Goal: Check status: Check status

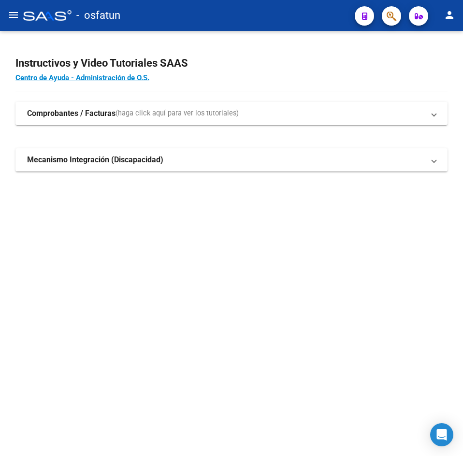
click at [19, 23] on button "menu" at bounding box center [13, 15] width 19 height 19
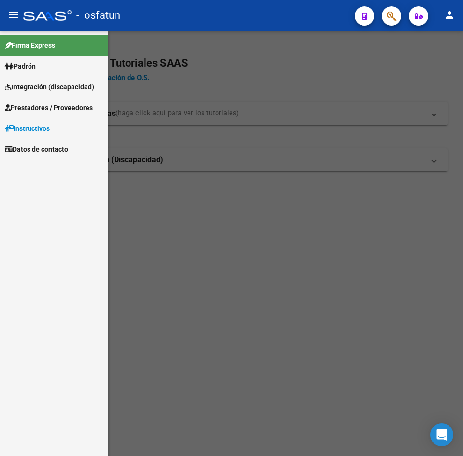
click at [30, 58] on link "Padrón" at bounding box center [54, 66] width 108 height 21
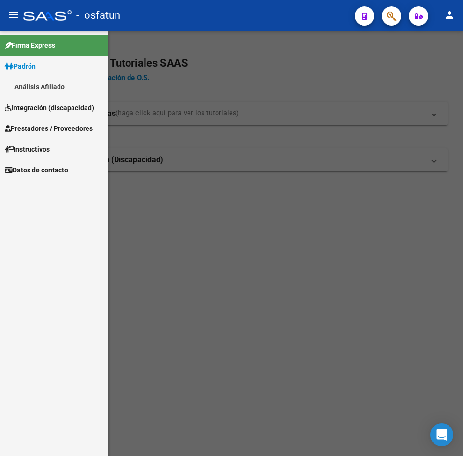
click at [37, 84] on link "Análisis Afiliado" at bounding box center [54, 86] width 108 height 21
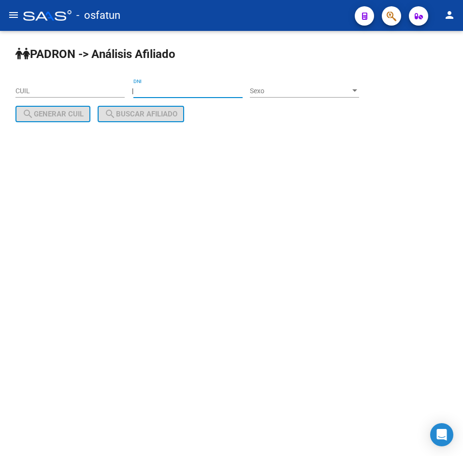
click at [175, 89] on input "DNI" at bounding box center [187, 91] width 109 height 8
paste input "93021886"
type input "93021886"
click at [279, 85] on div "Sexo Sexo" at bounding box center [304, 87] width 109 height 19
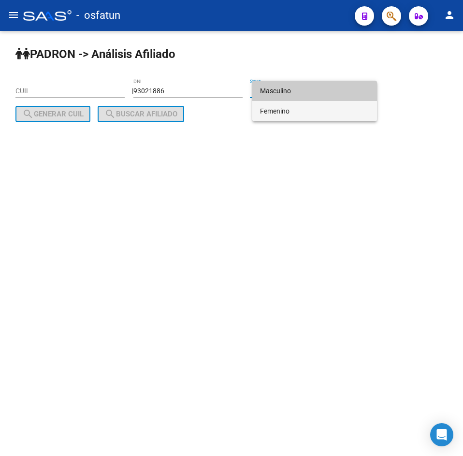
click at [282, 107] on span "Femenino" at bounding box center [314, 111] width 109 height 20
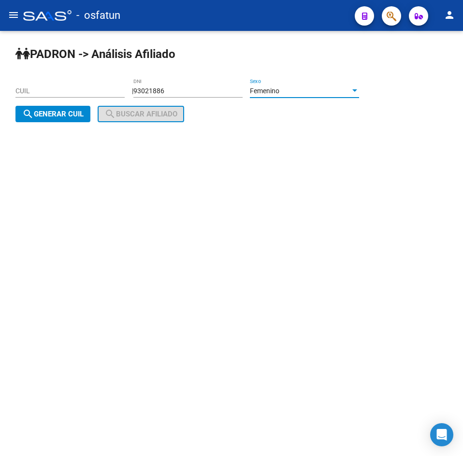
click at [263, 87] on span "Femenino" at bounding box center [264, 91] width 29 height 8
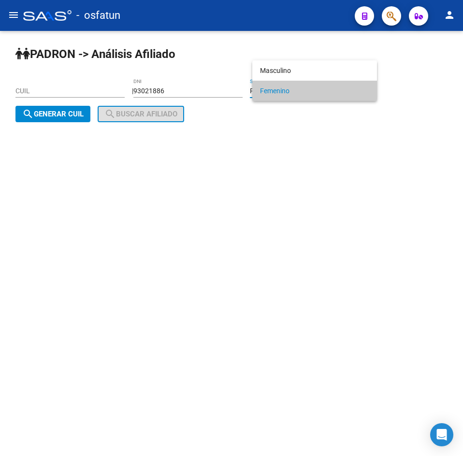
click at [279, 59] on div at bounding box center [231, 228] width 463 height 456
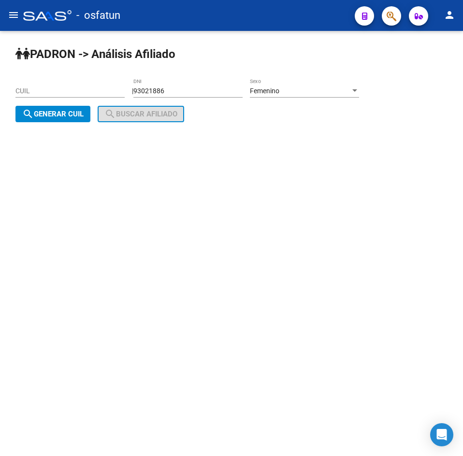
click at [280, 67] on div "PADRON -> Análisis Afiliado CUIL | 93021886 DNI Femenino Sexo search Generar CU…" at bounding box center [231, 92] width 463 height 122
click at [282, 85] on div "Femenino Sexo" at bounding box center [304, 87] width 109 height 19
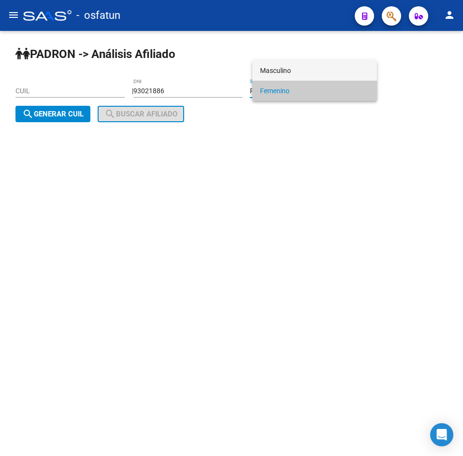
click at [284, 69] on span "Masculino" at bounding box center [314, 70] width 109 height 20
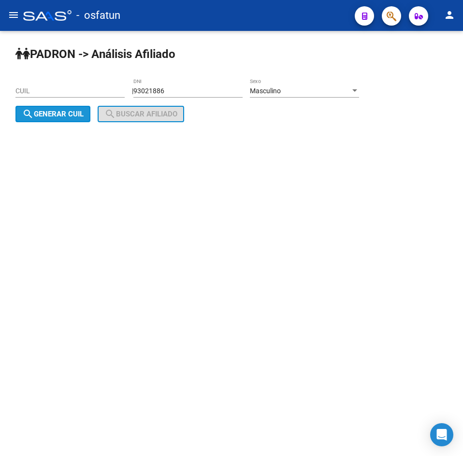
drag, startPoint x: 30, startPoint y: 118, endPoint x: 61, endPoint y: 117, distance: 30.4
click at [30, 118] on mat-icon "search" at bounding box center [28, 114] width 12 height 12
type input "20-93021886-4"
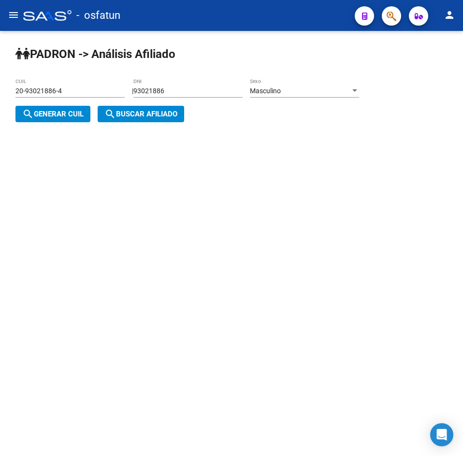
click at [110, 117] on mat-icon "search" at bounding box center [110, 114] width 12 height 12
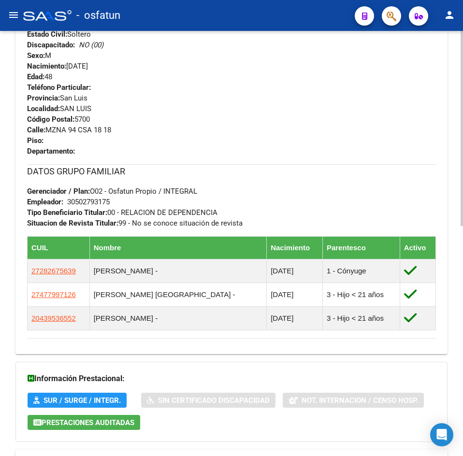
scroll to position [501, 0]
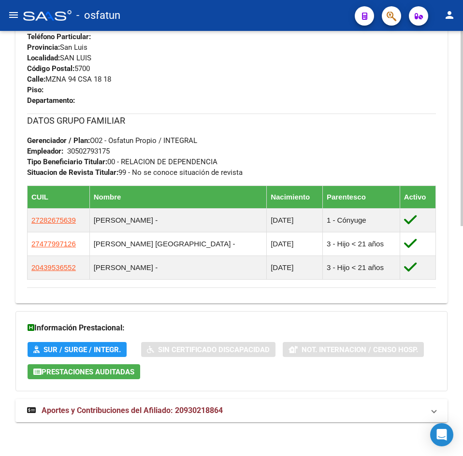
click at [192, 418] on mat-expansion-panel-header "Aportes y Contribuciones del Afiliado: 20930218864" at bounding box center [231, 410] width 432 height 23
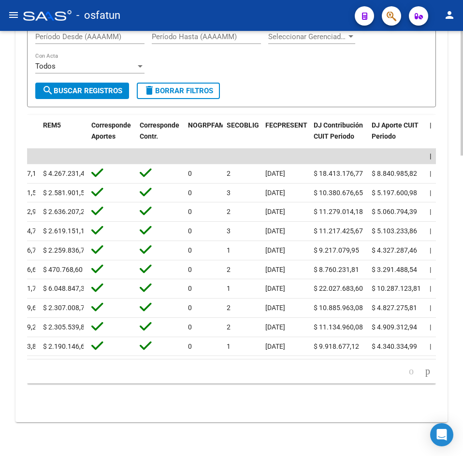
scroll to position [0, 1639]
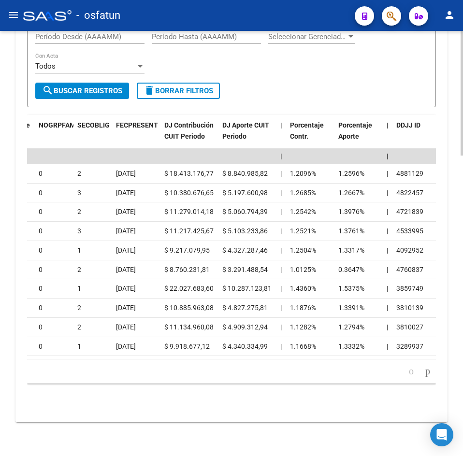
click at [206, 421] on div "cloud_download Exportar CSV Devengado RG Percibido - Liquidación RG/MT/PD Perci…" at bounding box center [231, 171] width 432 height 504
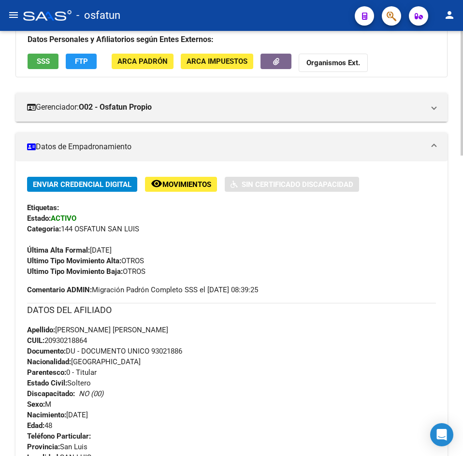
scroll to position [0, 0]
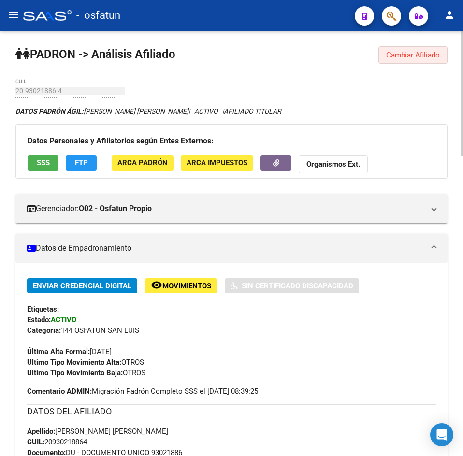
click at [414, 53] on span "Cambiar Afiliado" at bounding box center [413, 55] width 54 height 9
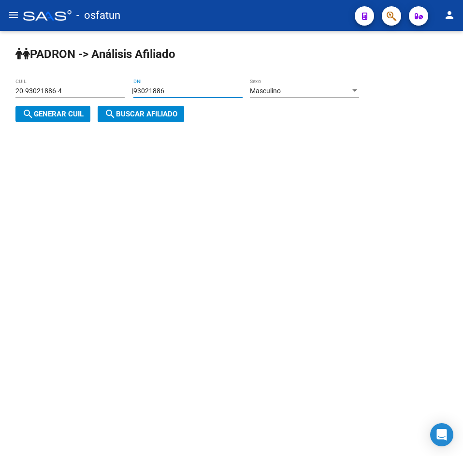
drag, startPoint x: 206, startPoint y: 89, endPoint x: 20, endPoint y: 104, distance: 186.1
click at [21, 104] on app-analisis-afiliado "PADRON -> Análisis Afiliado 20-93021886-4 CUIL | 93021886 DNI Masculino Sexo se…" at bounding box center [190, 102] width 351 height 31
paste input "34877489"
type input "34877489"
click at [292, 82] on div "Masculino Sexo" at bounding box center [304, 87] width 109 height 19
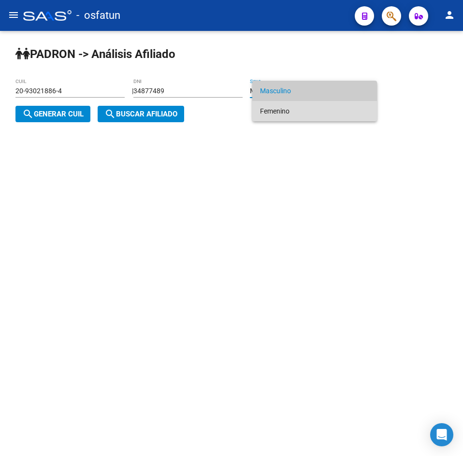
click at [273, 110] on span "Femenino" at bounding box center [314, 111] width 109 height 20
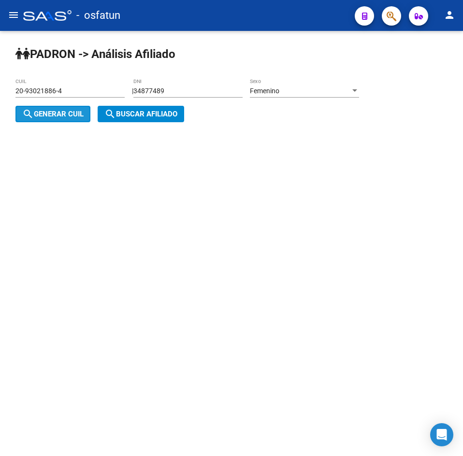
click at [73, 113] on span "search Generar CUIL" at bounding box center [52, 114] width 61 height 9
type input "27-34877489-7"
click at [109, 113] on mat-icon "search" at bounding box center [110, 114] width 12 height 12
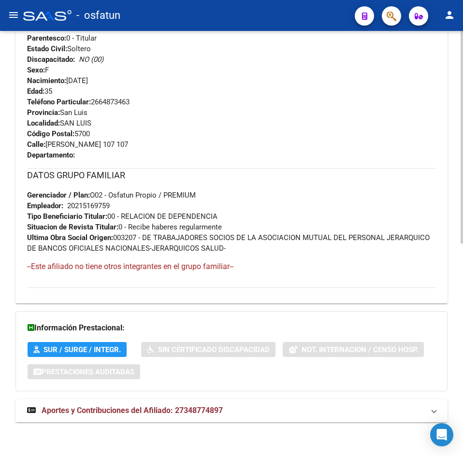
click at [179, 409] on span "Aportes y Contribuciones del Afiliado: 27348774897" at bounding box center [132, 410] width 181 height 9
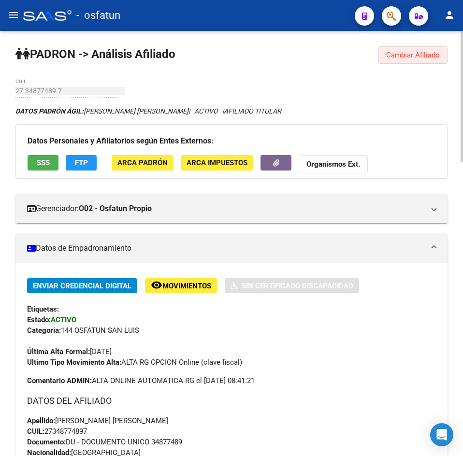
click at [431, 56] on span "Cambiar Afiliado" at bounding box center [413, 55] width 54 height 9
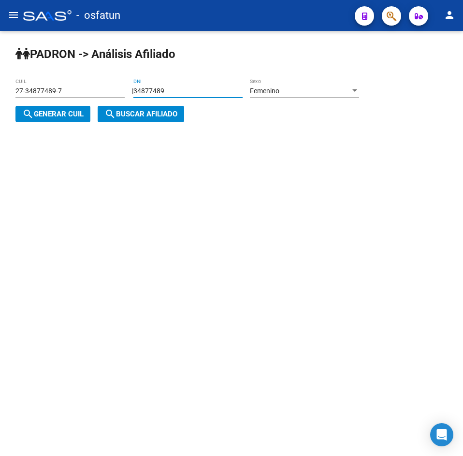
drag, startPoint x: 203, startPoint y: 87, endPoint x: -76, endPoint y: 91, distance: 279.2
click at [0, 91] on html "menu - osfatun person Firma Express Padrón Análisis Afiliado Integración (disca…" at bounding box center [231, 228] width 463 height 456
paste input "0157253"
type input "30157253"
drag, startPoint x: 53, startPoint y: 118, endPoint x: 122, endPoint y: 115, distance: 69.1
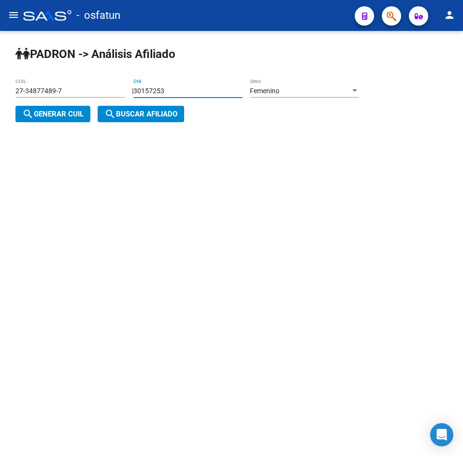
click at [54, 118] on span "search Generar CUIL" at bounding box center [52, 114] width 61 height 9
click at [129, 112] on span "search Buscar afiliado" at bounding box center [140, 114] width 73 height 9
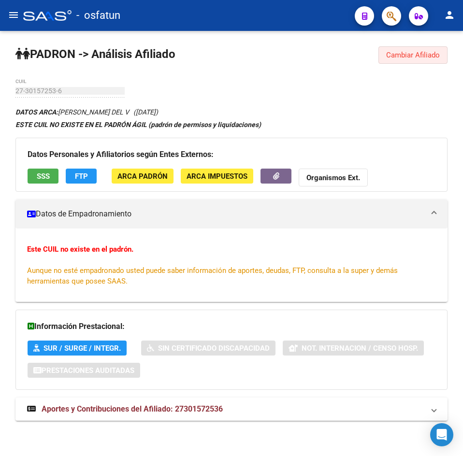
click at [395, 56] on span "Cambiar Afiliado" at bounding box center [413, 55] width 54 height 9
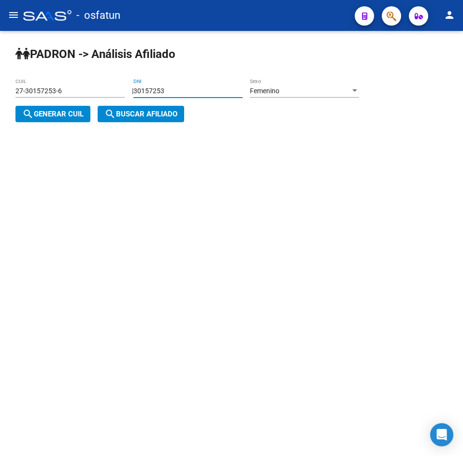
drag, startPoint x: 196, startPoint y: 91, endPoint x: 57, endPoint y: 92, distance: 139.1
click at [57, 92] on app-analisis-afiliado "PADRON -> Análisis Afiliado 27-30157253-6 CUIL | 30157253 DNI Femenino Sexo sea…" at bounding box center [190, 102] width 351 height 31
click at [274, 90] on span "Femenino" at bounding box center [264, 91] width 29 height 8
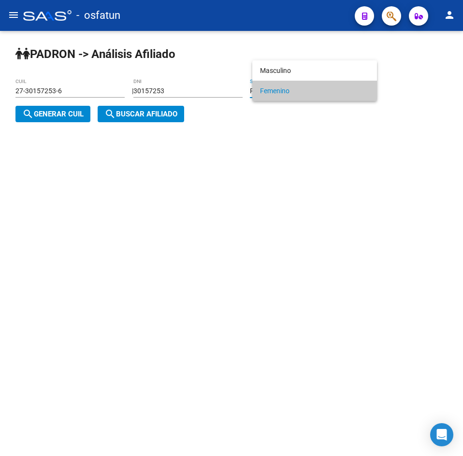
click at [57, 108] on div at bounding box center [231, 228] width 463 height 456
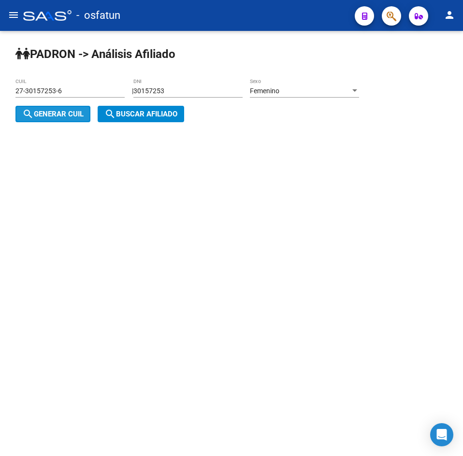
click at [57, 110] on span "search Generar CUIL" at bounding box center [52, 114] width 61 height 9
click at [134, 111] on span "search Buscar afiliado" at bounding box center [140, 114] width 73 height 9
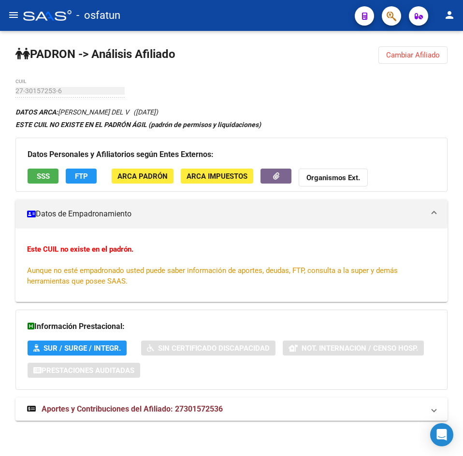
click at [409, 59] on button "Cambiar Afiliado" at bounding box center [412, 54] width 69 height 17
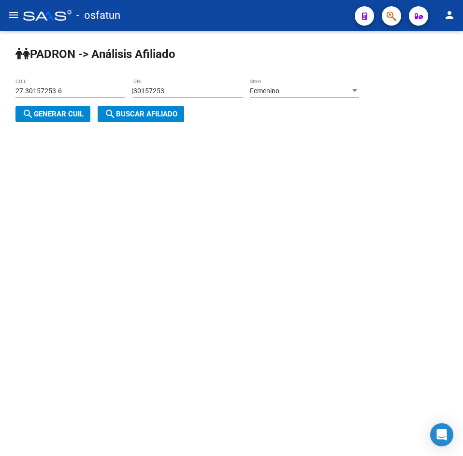
click at [21, 92] on input "27-30157253-6" at bounding box center [69, 91] width 109 height 8
type input "24-30157253-7"
click at [127, 116] on span "search Buscar afiliado" at bounding box center [140, 114] width 73 height 9
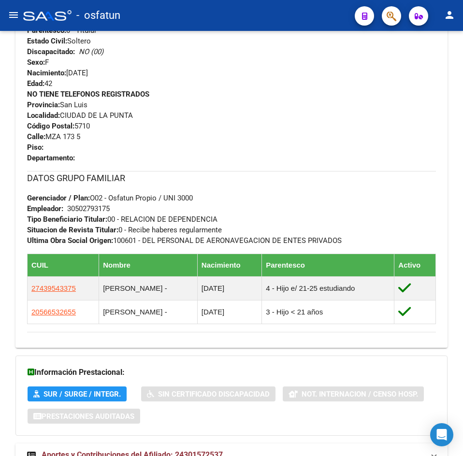
scroll to position [477, 0]
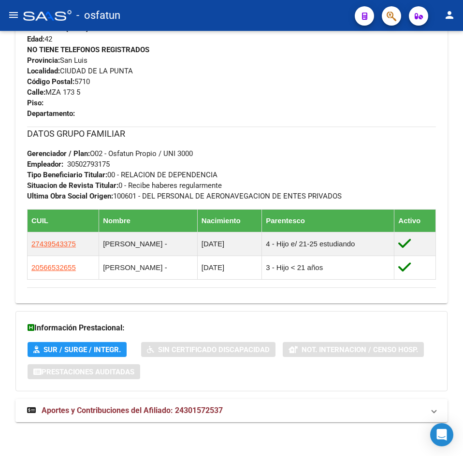
click at [180, 402] on mat-expansion-panel-header "Aportes y Contribuciones del Afiliado: 24301572537" at bounding box center [231, 410] width 432 height 23
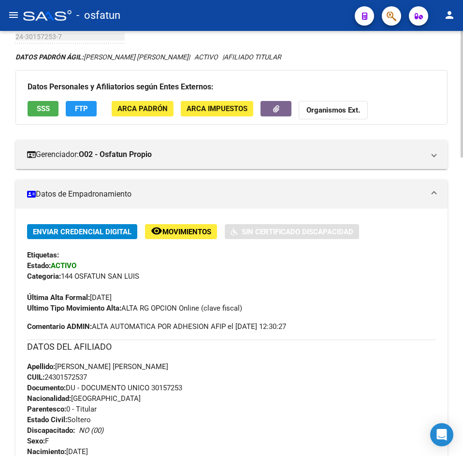
scroll to position [0, 0]
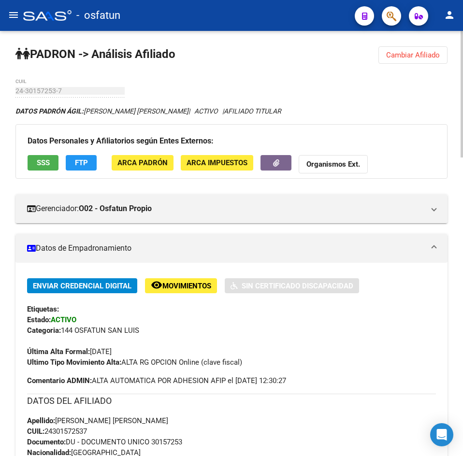
click at [411, 56] on span "Cambiar Afiliado" at bounding box center [413, 55] width 54 height 9
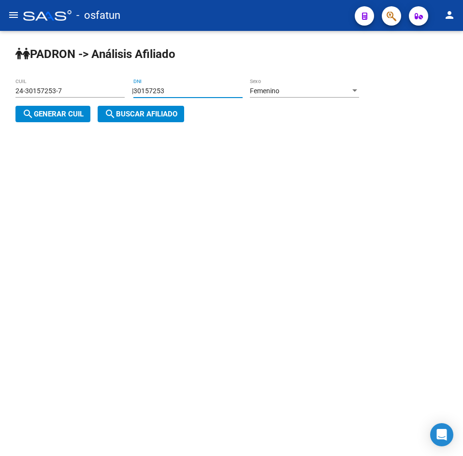
drag, startPoint x: 198, startPoint y: 86, endPoint x: -105, endPoint y: 111, distance: 304.3
click at [0, 111] on html "menu - osfatun person Firma Express Padrón Análisis Afiliado Integración (disca…" at bounding box center [231, 228] width 463 height 456
paste input "4428886"
type input "34428886"
drag, startPoint x: 77, startPoint y: 113, endPoint x: 137, endPoint y: 116, distance: 60.5
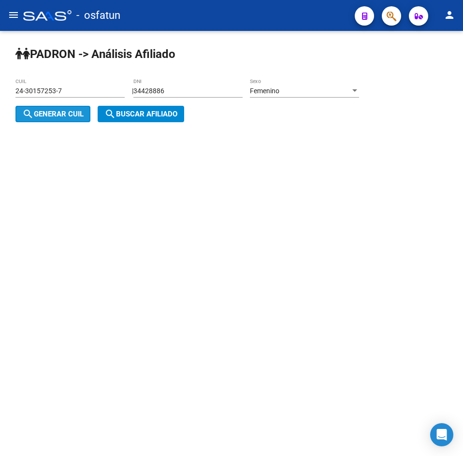
click at [78, 113] on span "search Generar CUIL" at bounding box center [52, 114] width 61 height 9
type input "27-34428886-6"
click at [137, 116] on span "search Buscar afiliado" at bounding box center [140, 114] width 73 height 9
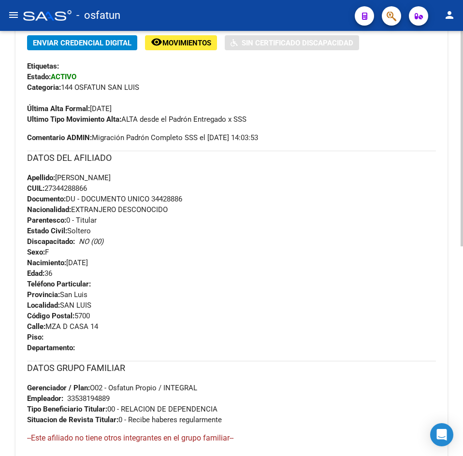
scroll to position [414, 0]
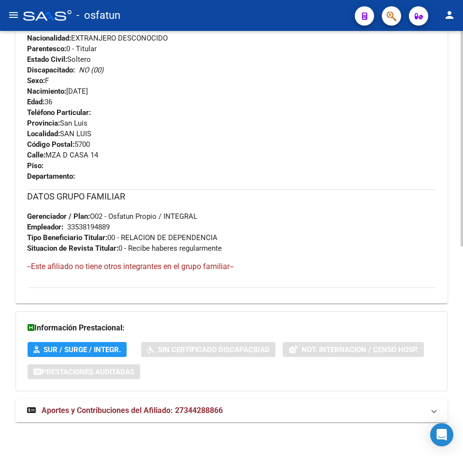
click at [202, 406] on span "Aportes y Contribuciones del Afiliado: 27344288866" at bounding box center [132, 410] width 181 height 9
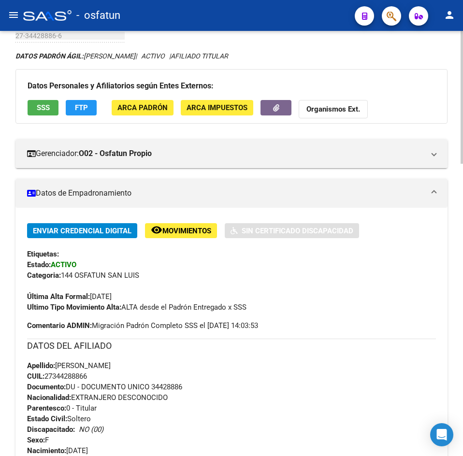
scroll to position [0, 0]
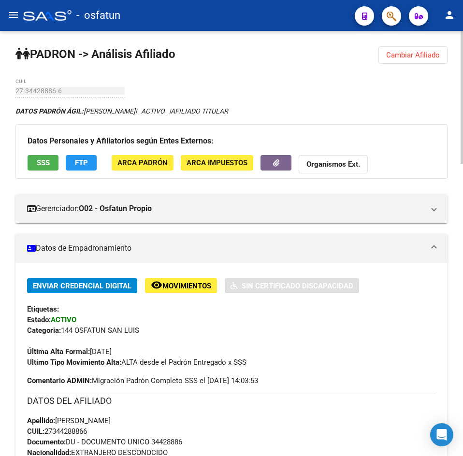
click at [410, 58] on span "Cambiar Afiliado" at bounding box center [413, 55] width 54 height 9
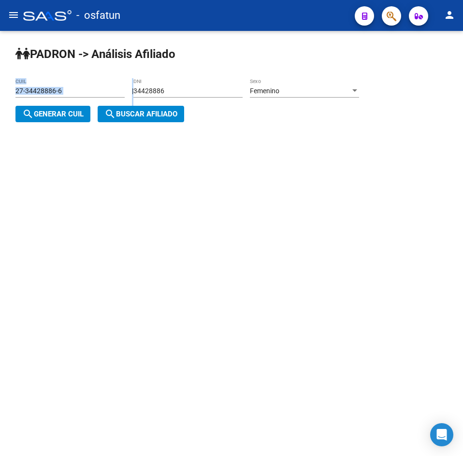
drag, startPoint x: 203, startPoint y: 85, endPoint x: 229, endPoint y: 95, distance: 28.4
click at [8, 96] on div "PADRON -> Análisis Afiliado 27-34428886-6 CUIL | 34428886 DNI Femenino Sexo sea…" at bounding box center [231, 92] width 463 height 122
click at [228, 84] on div "34428886 DNI" at bounding box center [187, 87] width 109 height 19
drag, startPoint x: 215, startPoint y: 92, endPoint x: -44, endPoint y: 108, distance: 259.8
click at [0, 108] on html "menu - osfatun person Firma Express Padrón Análisis Afiliado Integración (disca…" at bounding box center [231, 228] width 463 height 456
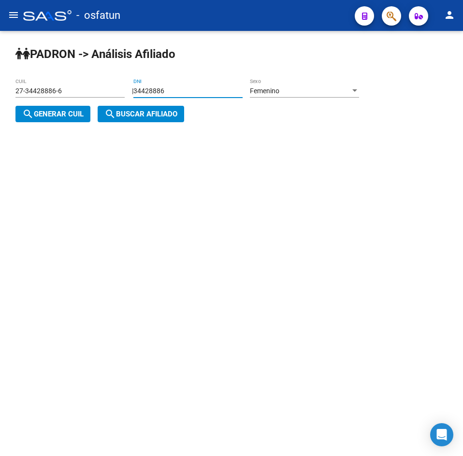
paste input "3668088"
type input "33668088"
drag, startPoint x: 57, startPoint y: 113, endPoint x: 170, endPoint y: 120, distance: 113.8
click at [57, 113] on span "search Generar CUIL" at bounding box center [52, 114] width 61 height 9
type input "27-33668088-9"
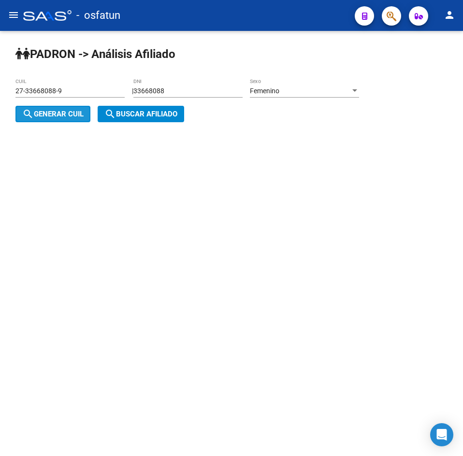
click at [170, 120] on button "search Buscar afiliado" at bounding box center [141, 114] width 86 height 16
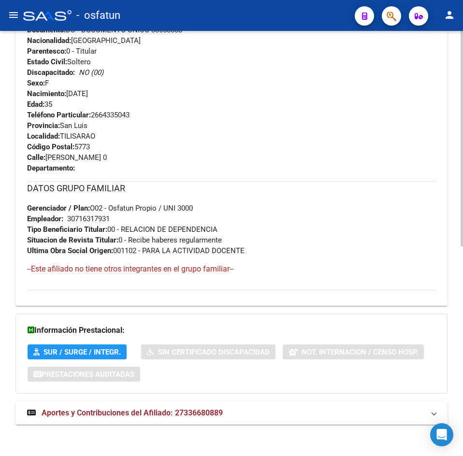
scroll to position [414, 0]
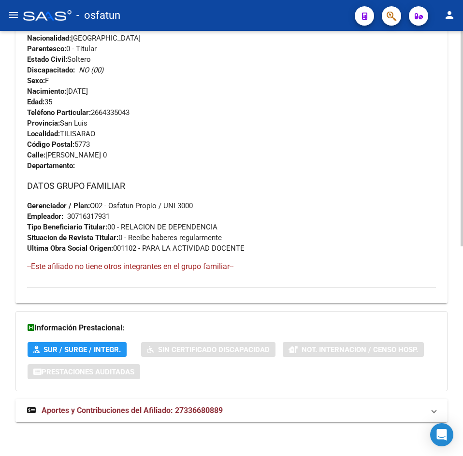
click at [177, 403] on mat-expansion-panel-header "Aportes y Contribuciones del Afiliado: 27336680889" at bounding box center [231, 410] width 432 height 23
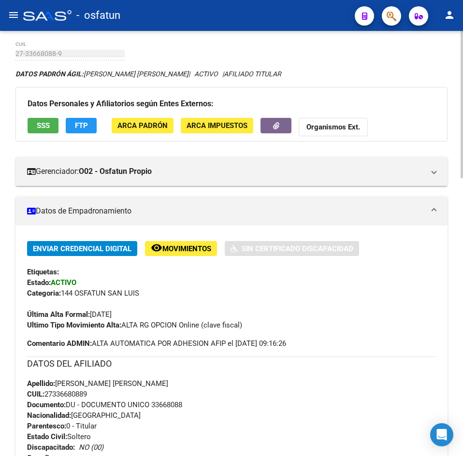
scroll to position [0, 0]
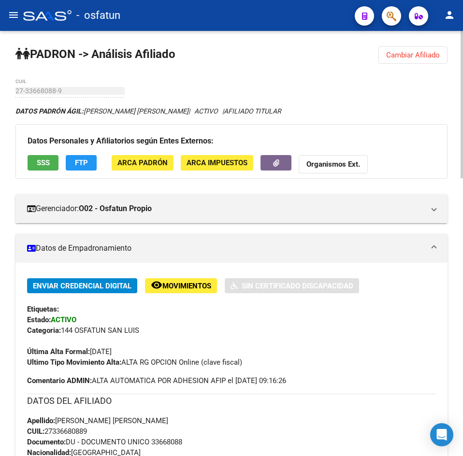
drag, startPoint x: 415, startPoint y: 57, endPoint x: 393, endPoint y: 72, distance: 27.1
click at [415, 57] on span "Cambiar Afiliado" at bounding box center [413, 55] width 54 height 9
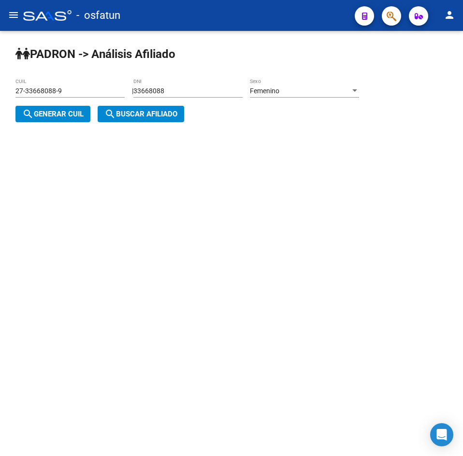
drag, startPoint x: 208, startPoint y: 85, endPoint x: 161, endPoint y: 95, distance: 47.6
click at [161, 95] on div "33668088 DNI" at bounding box center [187, 87] width 109 height 19
drag, startPoint x: 195, startPoint y: 93, endPoint x: -107, endPoint y: 113, distance: 302.5
click at [0, 113] on html "menu - osfatun person Firma Express Padrón Análisis Afiliado Integración (disca…" at bounding box center [231, 228] width 463 height 456
paste input "2491325"
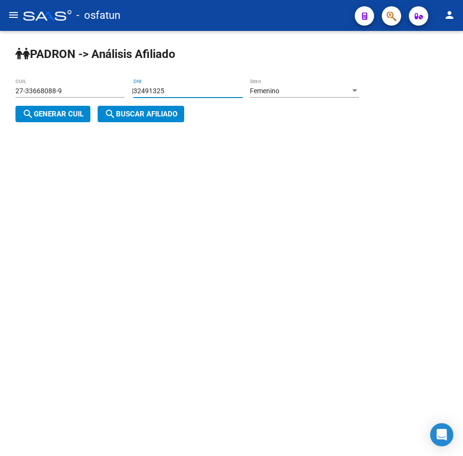
type input "32491325"
click at [311, 92] on div "Femenino" at bounding box center [300, 91] width 100 height 8
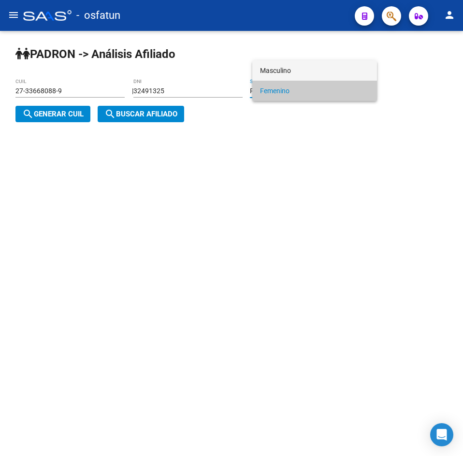
click at [287, 64] on span "Masculino" at bounding box center [314, 70] width 109 height 20
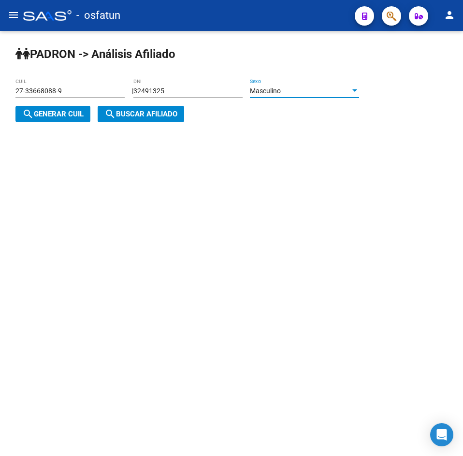
click at [34, 103] on div "27-33668088-9 CUIL" at bounding box center [69, 92] width 109 height 28
click at [44, 110] on span "search Generar CUIL" at bounding box center [52, 114] width 61 height 9
type input "20-32491325-5"
click at [113, 111] on mat-icon "search" at bounding box center [110, 114] width 12 height 12
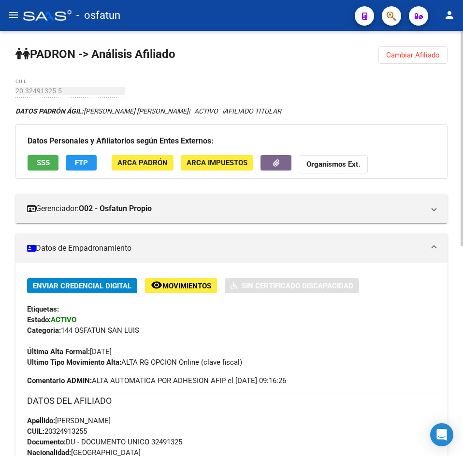
scroll to position [414, 0]
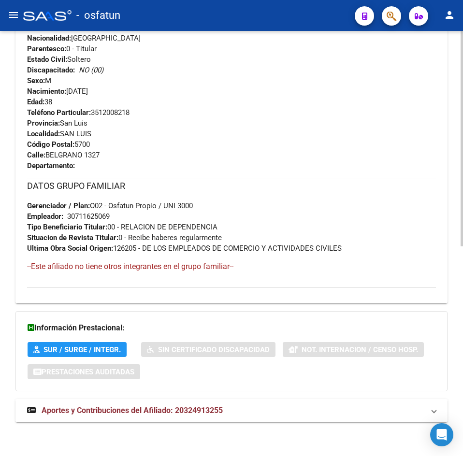
click at [202, 408] on span "Aportes y Contribuciones del Afiliado: 20324913255" at bounding box center [132, 410] width 181 height 9
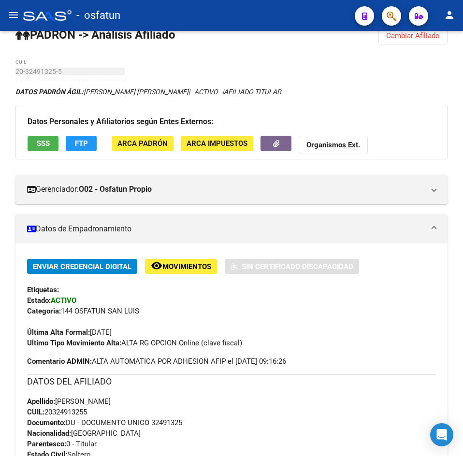
scroll to position [0, 0]
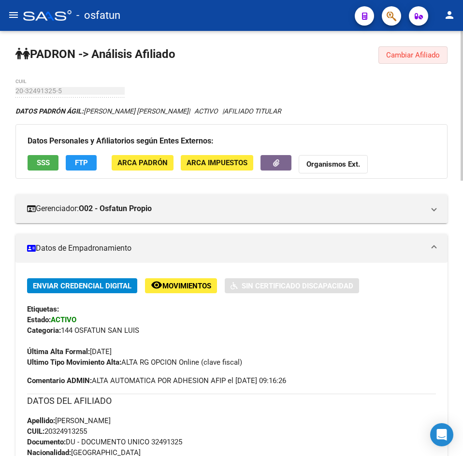
click at [407, 60] on button "Cambiar Afiliado" at bounding box center [412, 54] width 69 height 17
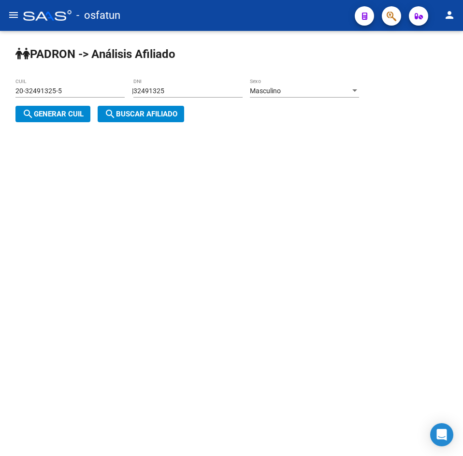
drag, startPoint x: 217, startPoint y: 86, endPoint x: 136, endPoint y: 99, distance: 82.2
click at [136, 99] on div "PADRON -> Análisis Afiliado 20-32491325-5 CUIL | 32491325 DNI Masculino Sexo se…" at bounding box center [231, 92] width 463 height 122
click at [176, 89] on input "32491325" at bounding box center [187, 91] width 109 height 8
drag, startPoint x: 184, startPoint y: 91, endPoint x: 96, endPoint y: 96, distance: 89.0
click at [96, 96] on app-analisis-afiliado "PADRON -> Análisis Afiliado 20-32491325-5 CUIL | 32491325 DNI Masculino Sexo se…" at bounding box center [190, 102] width 351 height 31
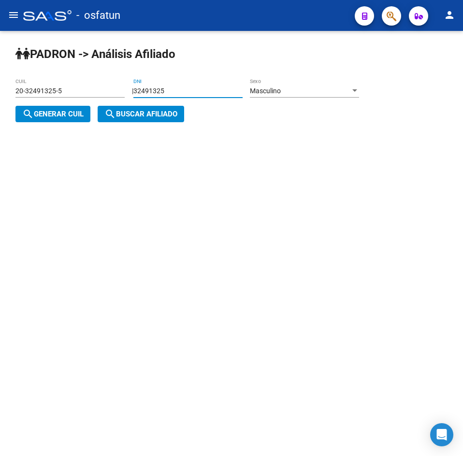
paste input "6634119"
type input "36634119"
click at [60, 118] on span "search Generar CUIL" at bounding box center [52, 114] width 61 height 9
click at [100, 115] on button "search Buscar afiliado" at bounding box center [141, 114] width 86 height 16
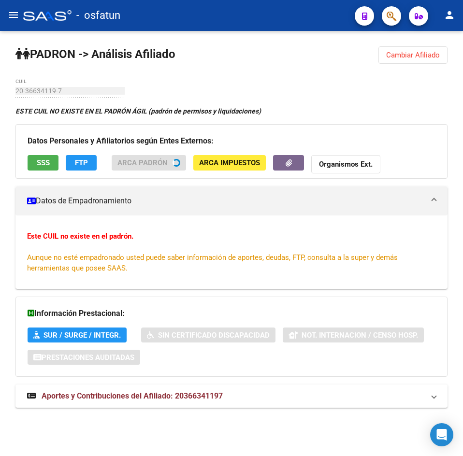
click at [403, 54] on span "Cambiar Afiliado" at bounding box center [413, 55] width 54 height 9
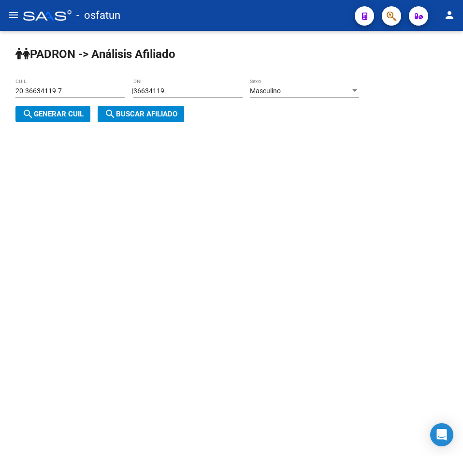
click at [273, 91] on span "Masculino" at bounding box center [265, 91] width 31 height 8
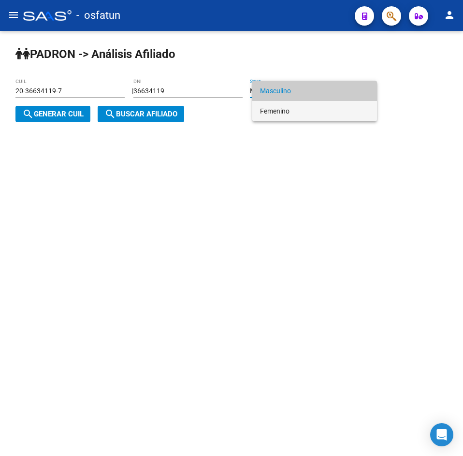
click at [277, 107] on span "Femenino" at bounding box center [314, 111] width 109 height 20
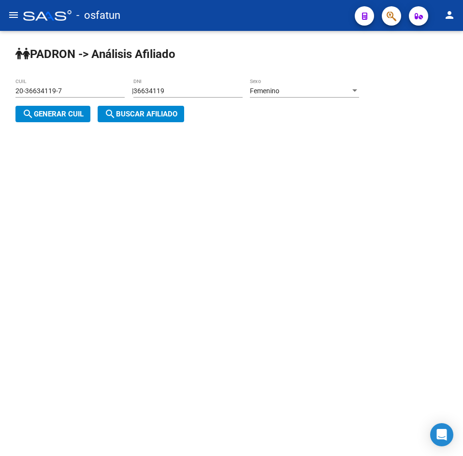
click at [77, 123] on div "PADRON -> Análisis Afiliado 20-36634119-7 CUIL | 36634119 DNI Femenino Sexo sea…" at bounding box center [231, 92] width 463 height 122
click at [62, 109] on button "search Generar CUIL" at bounding box center [52, 114] width 75 height 16
type input "27-36634119-1"
click at [131, 110] on span "search Buscar afiliado" at bounding box center [140, 114] width 73 height 9
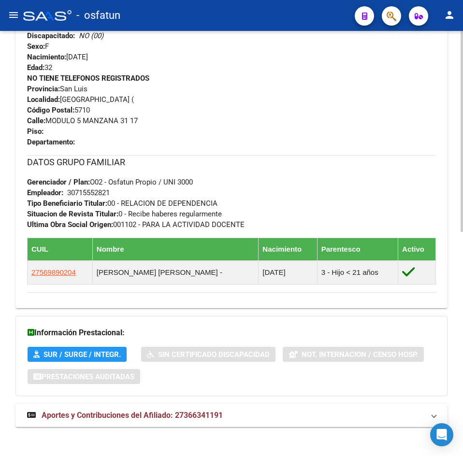
scroll to position [475, 0]
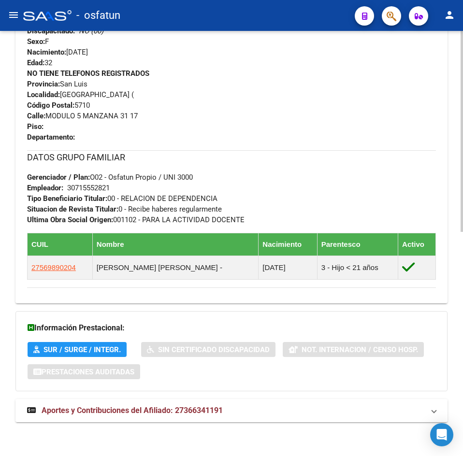
click at [157, 415] on strong "Aportes y Contribuciones del Afiliado: 27366341191" at bounding box center [125, 410] width 196 height 11
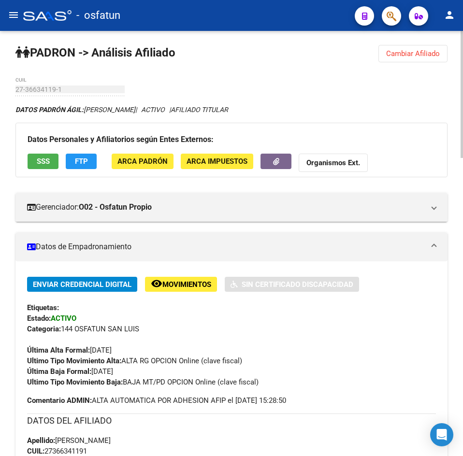
scroll to position [0, 0]
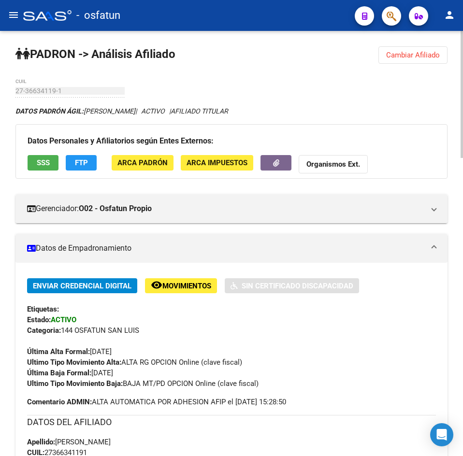
click at [387, 63] on button "Cambiar Afiliado" at bounding box center [412, 54] width 69 height 17
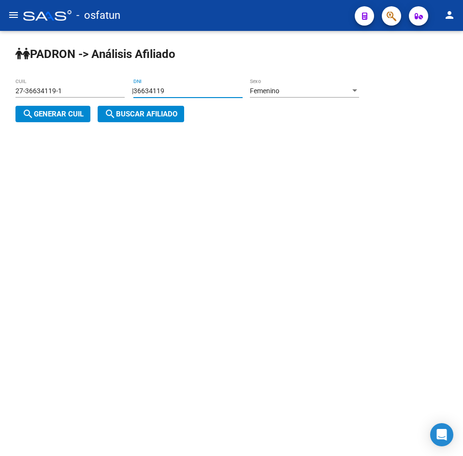
drag, startPoint x: 228, startPoint y: 92, endPoint x: 83, endPoint y: 102, distance: 145.8
click at [83, 102] on app-analisis-afiliado "PADRON -> Análisis Afiliado 27-36634119-1 CUIL | 36634119 DNI Femenino Sexo sea…" at bounding box center [190, 102] width 351 height 31
paste input "0345870"
type input "30345870"
click at [329, 92] on div "Femenino" at bounding box center [300, 91] width 100 height 8
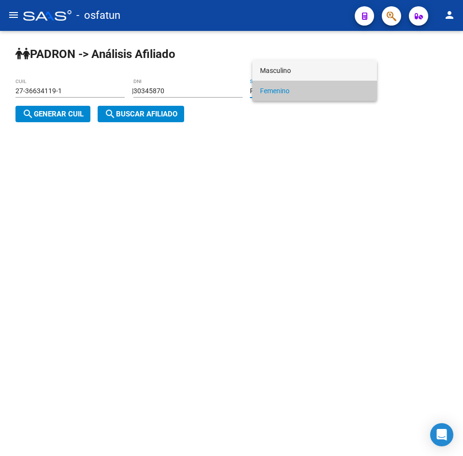
click at [280, 69] on span "Masculino" at bounding box center [314, 70] width 109 height 20
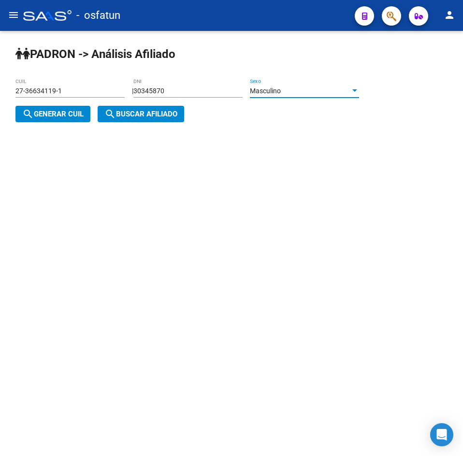
click at [43, 121] on button "search Generar CUIL" at bounding box center [52, 114] width 75 height 16
type input "20-30345870-1"
click at [120, 112] on span "search Buscar afiliado" at bounding box center [140, 114] width 73 height 9
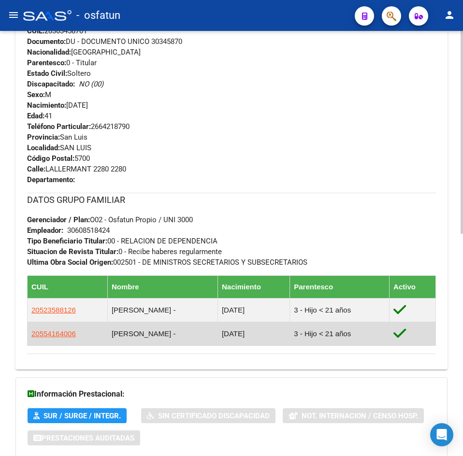
scroll to position [467, 0]
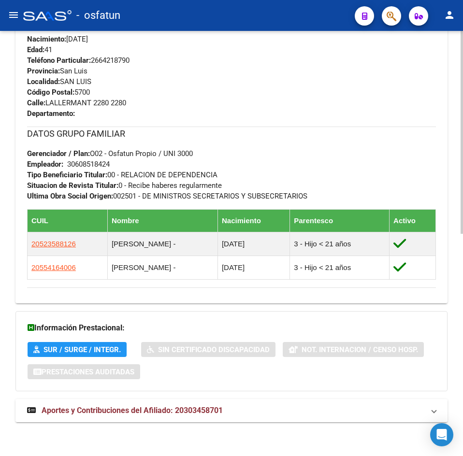
click at [135, 408] on span "Aportes y Contribuciones del Afiliado: 20303458701" at bounding box center [132, 410] width 181 height 9
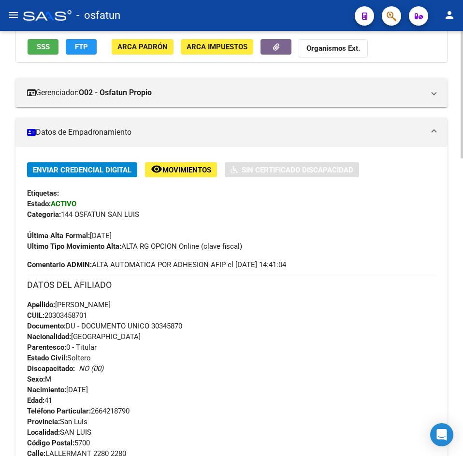
scroll to position [0, 0]
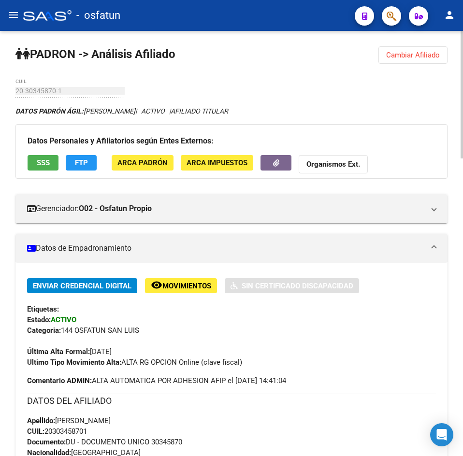
click at [442, 54] on button "Cambiar Afiliado" at bounding box center [412, 54] width 69 height 17
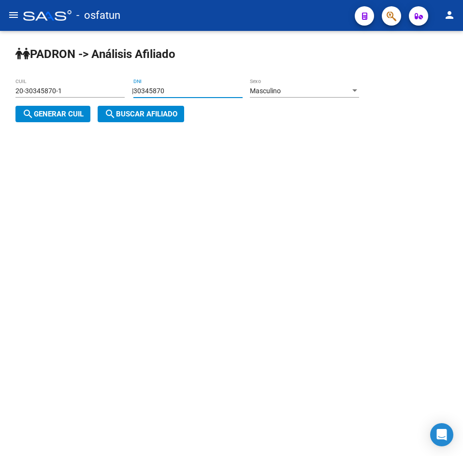
drag, startPoint x: 218, startPoint y: 88, endPoint x: -7, endPoint y: 106, distance: 226.3
click at [0, 106] on html "menu - osfatun person Firma Express Padrón Análisis Afiliado Integración (disca…" at bounding box center [231, 228] width 463 height 456
paste input "4182749"
type input "34182749"
click at [15, 106] on button "search Generar CUIL" at bounding box center [52, 114] width 75 height 16
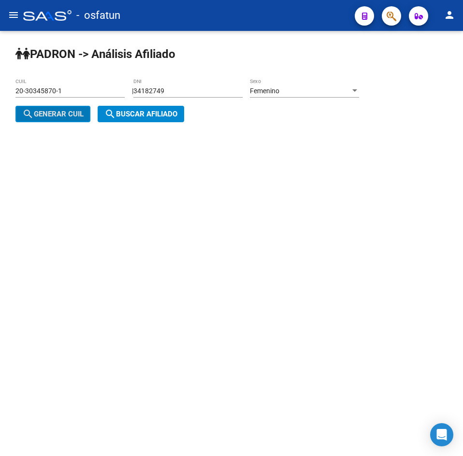
type input "27-34182749-9"
click at [126, 108] on button "search Buscar afiliado" at bounding box center [141, 114] width 86 height 16
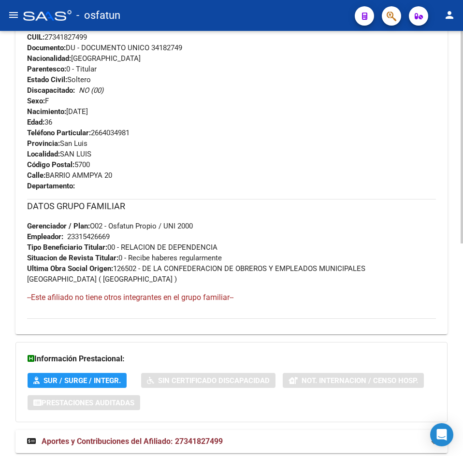
scroll to position [425, 0]
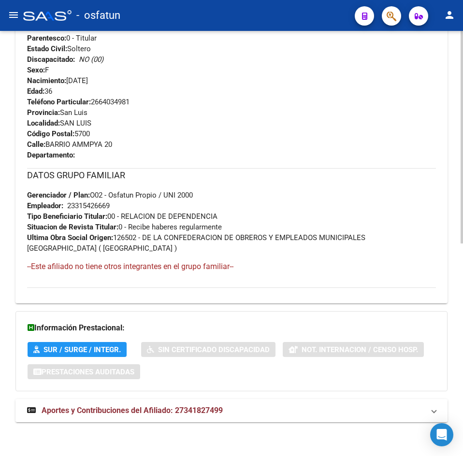
click at [153, 414] on span "Aportes y Contribuciones del Afiliado: 27341827499" at bounding box center [132, 410] width 181 height 9
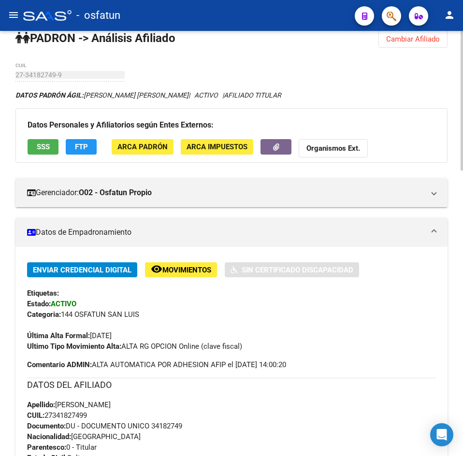
scroll to position [0, 0]
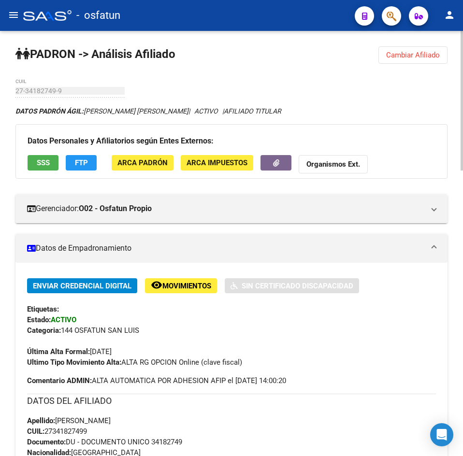
click at [403, 51] on button "Cambiar Afiliado" at bounding box center [412, 54] width 69 height 17
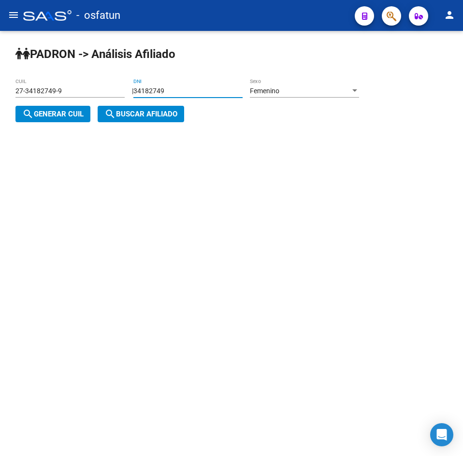
drag, startPoint x: 199, startPoint y: 88, endPoint x: 35, endPoint y: 95, distance: 163.4
click at [35, 95] on app-analisis-afiliado "PADRON -> Análisis Afiliado 27-34182749-9 CUIL | 34182749 DNI Femenino Sexo sea…" at bounding box center [190, 102] width 351 height 31
paste input "785224"
type input "34785224"
drag, startPoint x: 63, startPoint y: 106, endPoint x: 79, endPoint y: 113, distance: 17.3
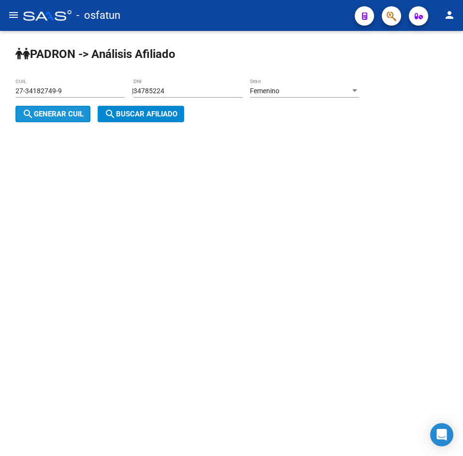
click at [63, 106] on button "search Generar CUIL" at bounding box center [52, 114] width 75 height 16
type input "23-34785224-4"
click at [59, 114] on span "search Generar CUIL" at bounding box center [52, 114] width 61 height 9
click at [105, 114] on button "search Buscar afiliado" at bounding box center [141, 114] width 86 height 16
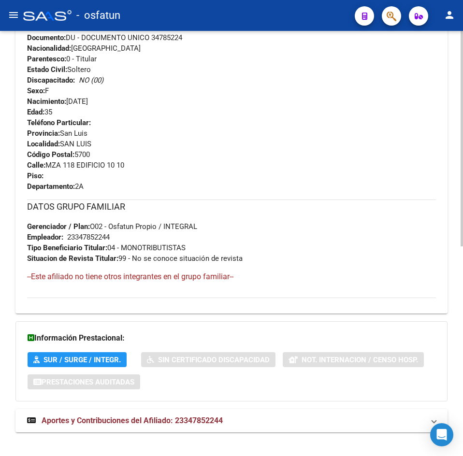
scroll to position [414, 0]
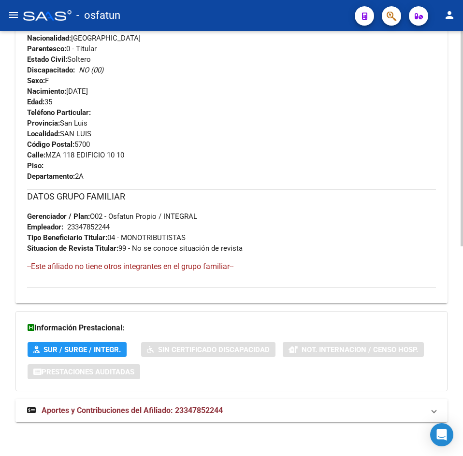
click at [176, 414] on span "Aportes y Contribuciones del Afiliado: 23347852244" at bounding box center [132, 410] width 181 height 9
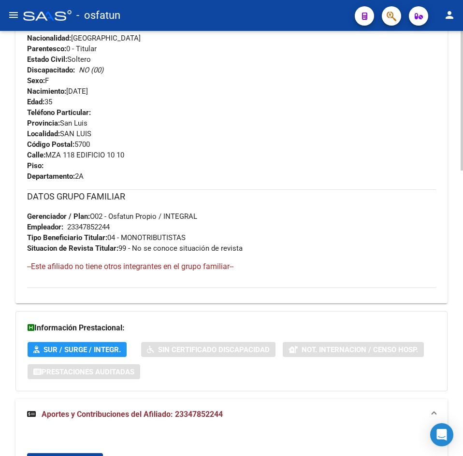
click at [249, 166] on div "Teléfono Particular: Provincia: [GEOGRAPHIC_DATA][PERSON_NAME] Localidad: [GEOG…" at bounding box center [231, 144] width 409 height 74
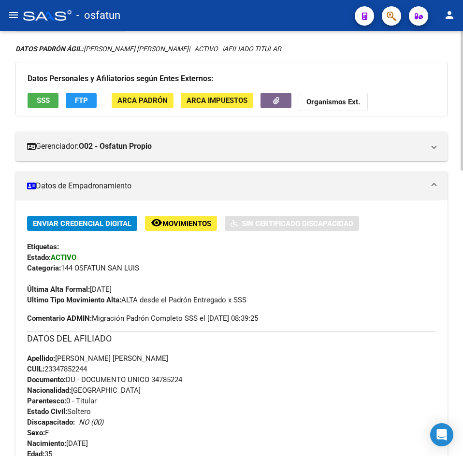
scroll to position [0, 0]
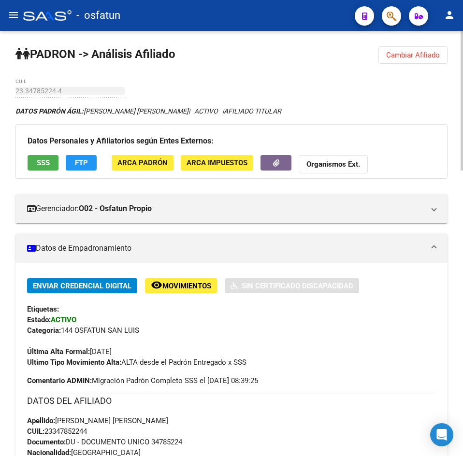
drag, startPoint x: 425, startPoint y: 52, endPoint x: 402, endPoint y: 62, distance: 24.4
click at [425, 54] on span "Cambiar Afiliado" at bounding box center [413, 55] width 54 height 9
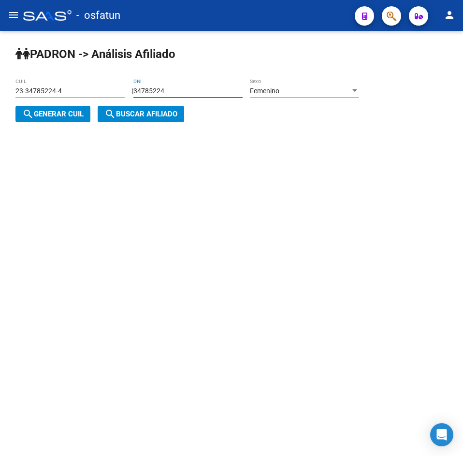
drag, startPoint x: 206, startPoint y: 88, endPoint x: 48, endPoint y: 103, distance: 158.6
click at [50, 103] on app-analisis-afiliado "PADRON -> Análisis Afiliado 23-34785224-4 CUIL | 34785224 DNI Femenino Sexo sea…" at bounding box center [190, 102] width 351 height 31
paste input "009139"
type input "30091394"
click at [44, 121] on button "search Generar CUIL" at bounding box center [52, 114] width 75 height 16
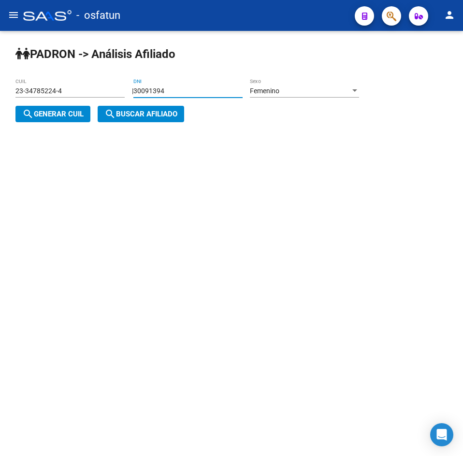
type input "27-30091394-1"
click at [118, 116] on span "search Buscar afiliado" at bounding box center [140, 114] width 73 height 9
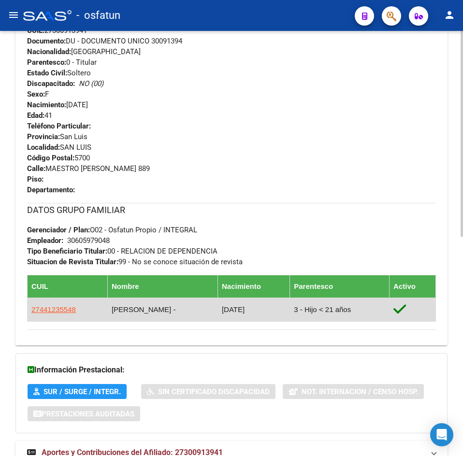
scroll to position [454, 0]
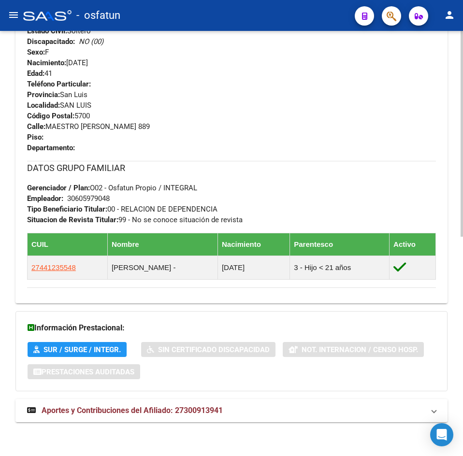
click at [160, 405] on strong "Aportes y Contribuciones del Afiliado: 27300913941" at bounding box center [125, 410] width 196 height 11
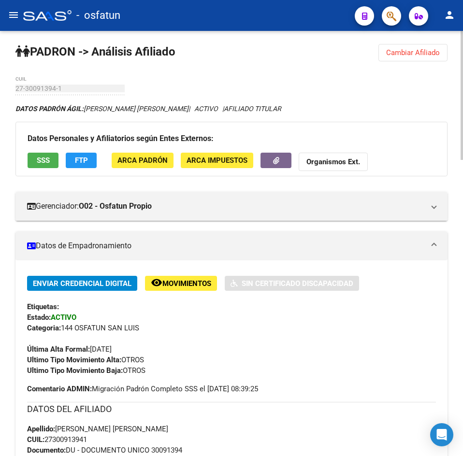
scroll to position [0, 0]
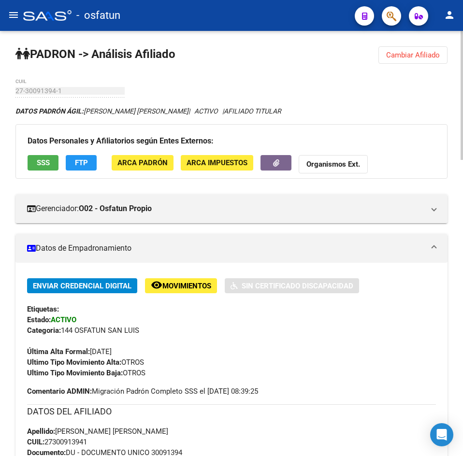
click at [402, 57] on span "Cambiar Afiliado" at bounding box center [413, 55] width 54 height 9
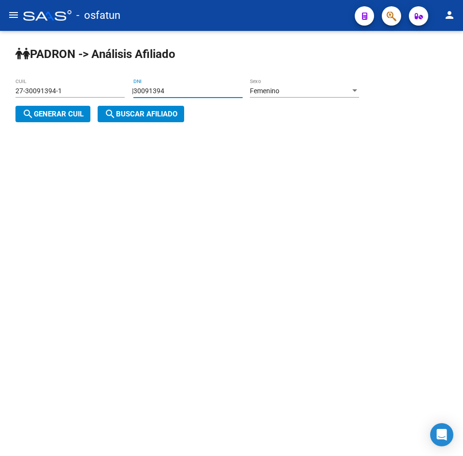
drag, startPoint x: 181, startPoint y: 92, endPoint x: -6, endPoint y: 100, distance: 187.1
click at [0, 100] on html "menu - osfatun person Firma Express Padrón Análisis Afiliado Integración (disca…" at bounding box center [231, 228] width 463 height 456
paste input "275182"
type input "27518294"
click at [35, 119] on button "search Generar CUIL" at bounding box center [52, 114] width 75 height 16
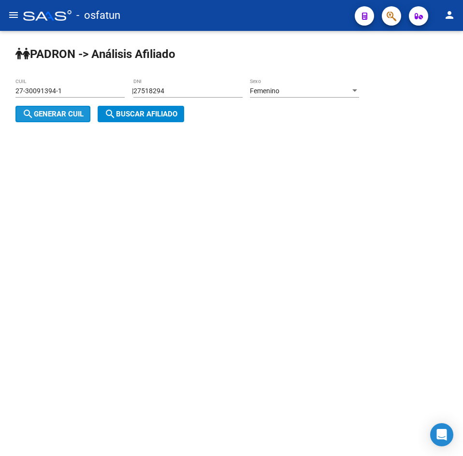
type input "27-27518294-5"
click at [134, 115] on span "search Buscar afiliado" at bounding box center [140, 114] width 73 height 9
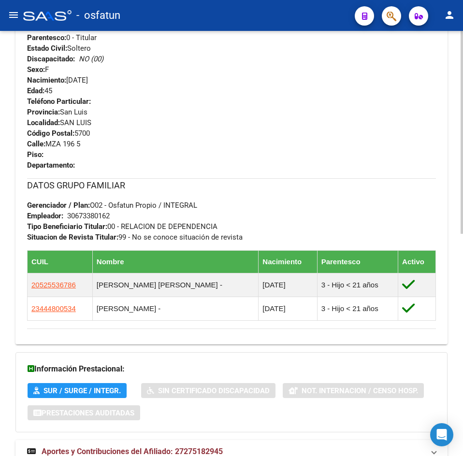
scroll to position [467, 0]
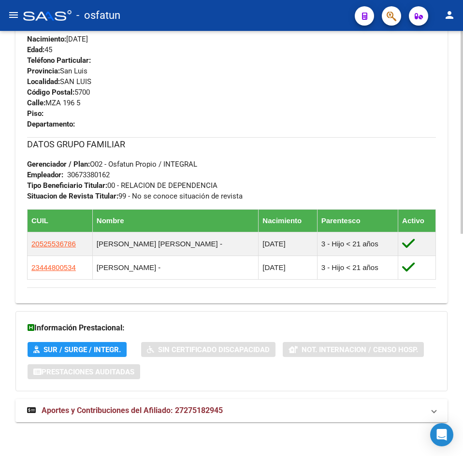
click at [154, 411] on span "Aportes y Contribuciones del Afiliado: 27275182945" at bounding box center [132, 410] width 181 height 9
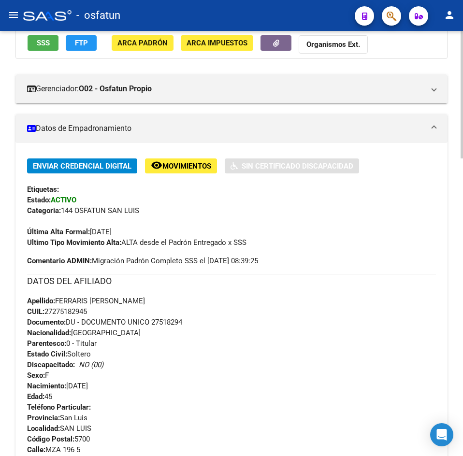
scroll to position [0, 0]
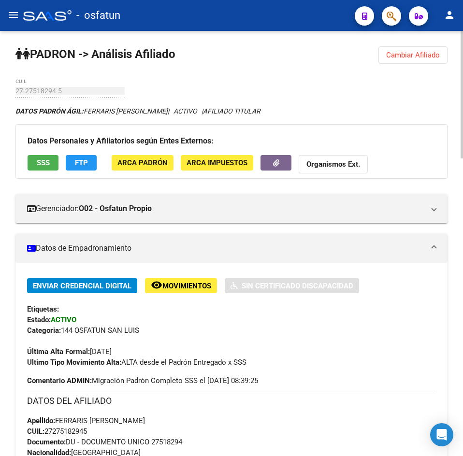
click at [422, 53] on span "Cambiar Afiliado" at bounding box center [413, 55] width 54 height 9
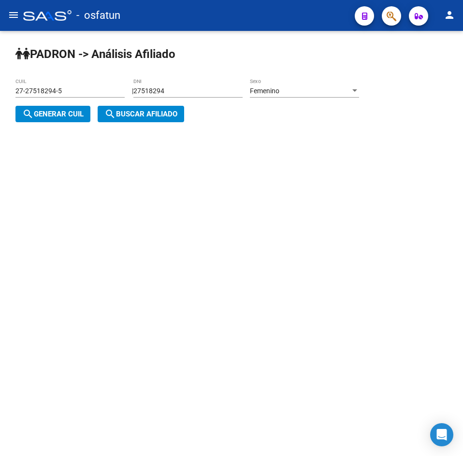
click at [184, 82] on div "27518294 DNI" at bounding box center [187, 87] width 109 height 19
drag, startPoint x: 193, startPoint y: 95, endPoint x: -45, endPoint y: 92, distance: 238.1
click at [0, 92] on html "menu - osfatun person Firma Express Padrón Análisis Afiliado Integración (disca…" at bounding box center [231, 228] width 463 height 456
paste input "35916399"
type input "35916399"
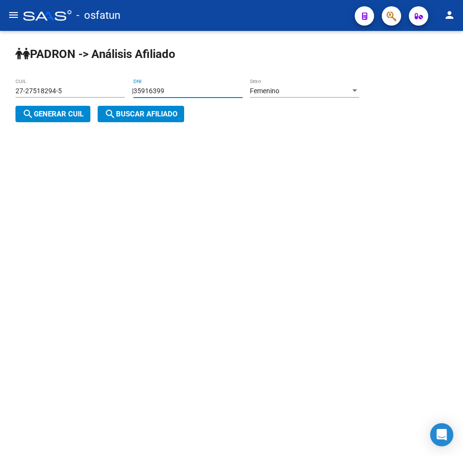
click at [67, 112] on span "search Generar CUIL" at bounding box center [52, 114] width 61 height 9
type input "27-35916399-7"
click at [142, 119] on button "search Buscar afiliado" at bounding box center [141, 114] width 86 height 16
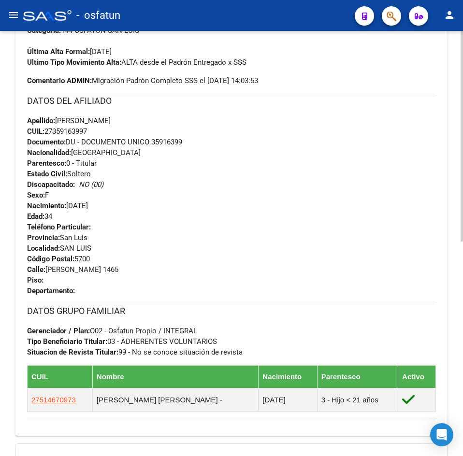
scroll to position [432, 0]
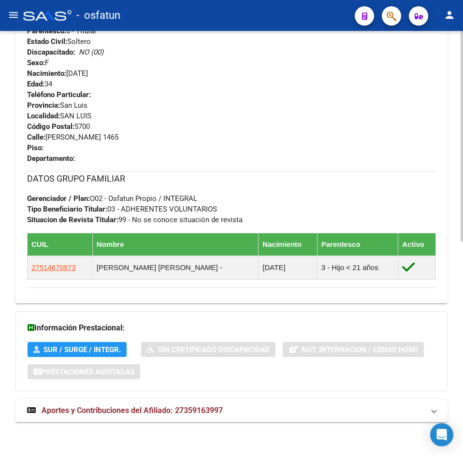
click at [175, 399] on mat-expansion-panel-header "Aportes y Contribuciones del Afiliado: 27359163997" at bounding box center [231, 410] width 432 height 23
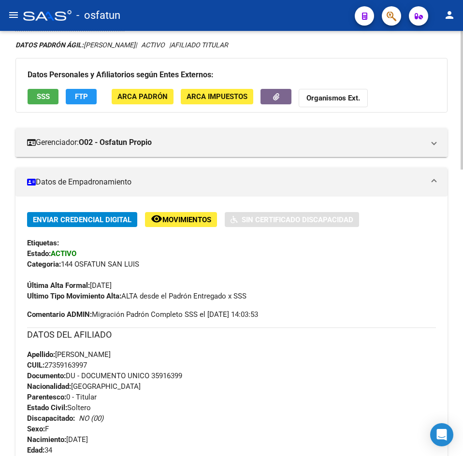
scroll to position [0, 0]
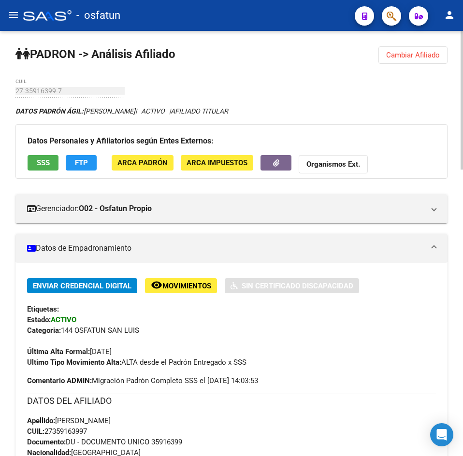
click at [419, 61] on button "Cambiar Afiliado" at bounding box center [412, 54] width 69 height 17
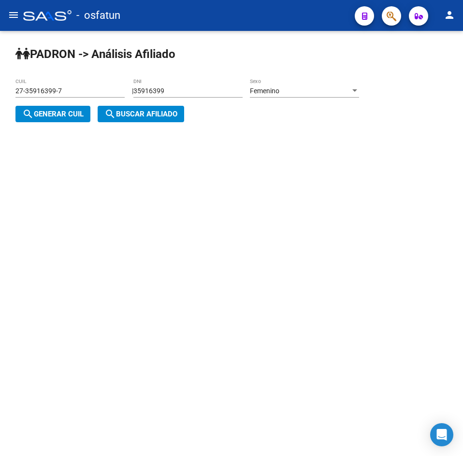
drag, startPoint x: 226, startPoint y: 90, endPoint x: -154, endPoint y: 135, distance: 382.2
click at [0, 135] on html "menu - osfatun person Firma Express Padrón Análisis Afiliado Integración (disca…" at bounding box center [231, 228] width 463 height 456
paste input "28926468"
type input "28926468"
drag, startPoint x: 48, startPoint y: 111, endPoint x: 166, endPoint y: 122, distance: 118.9
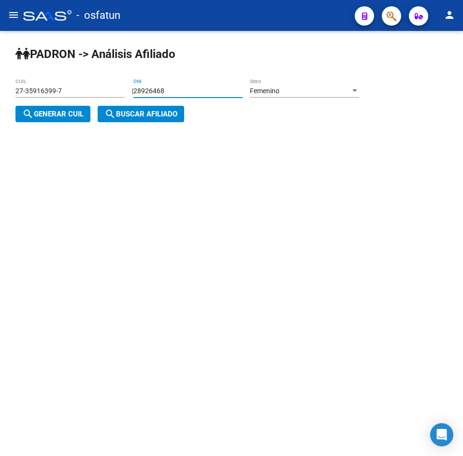
click at [58, 115] on span "search Generar CUIL" at bounding box center [52, 114] width 61 height 9
type input "27-28926468-5"
click at [166, 121] on button "search Buscar afiliado" at bounding box center [141, 114] width 86 height 16
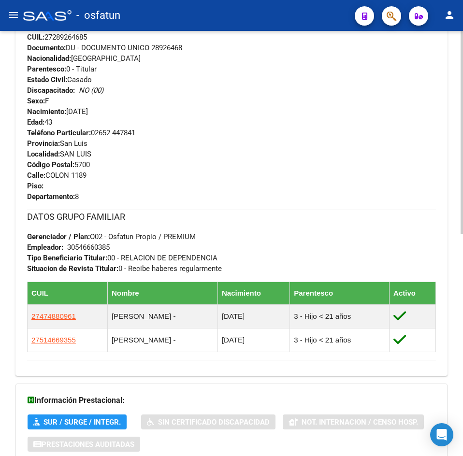
scroll to position [467, 0]
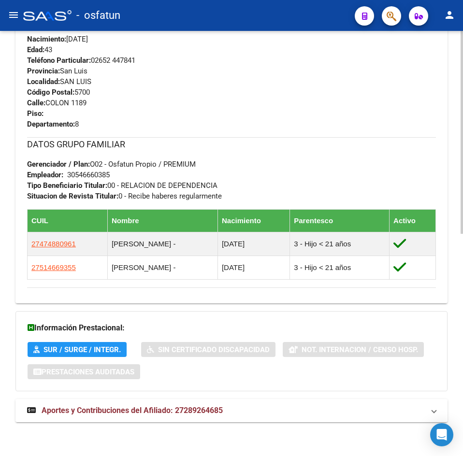
click at [160, 400] on mat-expansion-panel-header "Aportes y Contribuciones del Afiliado: 27289264685" at bounding box center [231, 410] width 432 height 23
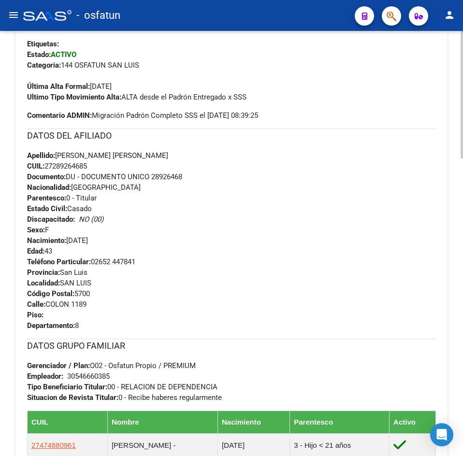
scroll to position [0, 0]
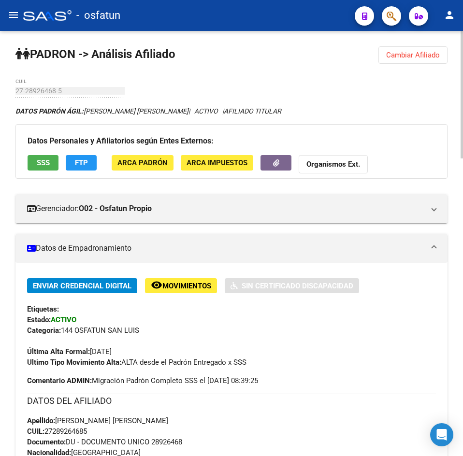
click at [439, 50] on button "Cambiar Afiliado" at bounding box center [412, 54] width 69 height 17
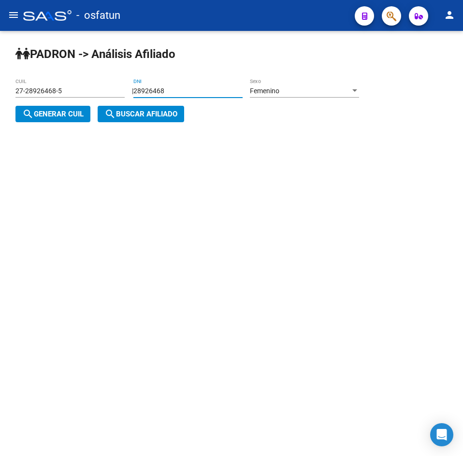
drag, startPoint x: 182, startPoint y: 94, endPoint x: -183, endPoint y: 108, distance: 364.5
click at [0, 108] on html "menu - osfatun person Firma Express Padrón Análisis Afiliado Integración (disca…" at bounding box center [231, 228] width 463 height 456
paste input "39990945"
type input "39990945"
drag, startPoint x: 32, startPoint y: 118, endPoint x: 131, endPoint y: 117, distance: 99.5
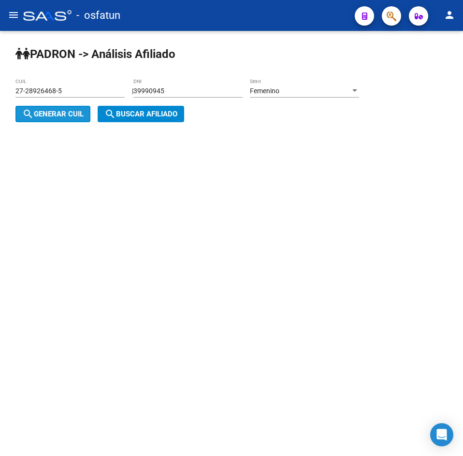
click at [32, 118] on mat-icon "search" at bounding box center [28, 114] width 12 height 12
type input "27-39990945-2"
click at [134, 118] on span "search Buscar afiliado" at bounding box center [140, 114] width 73 height 9
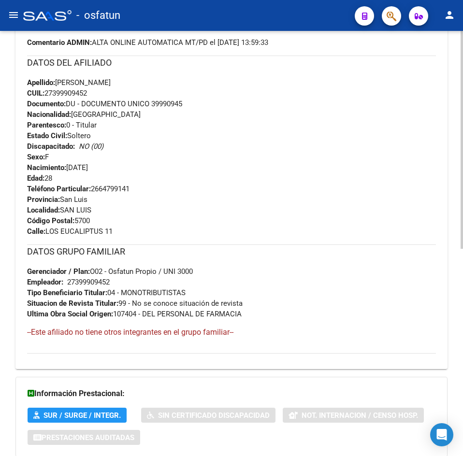
scroll to position [404, 0]
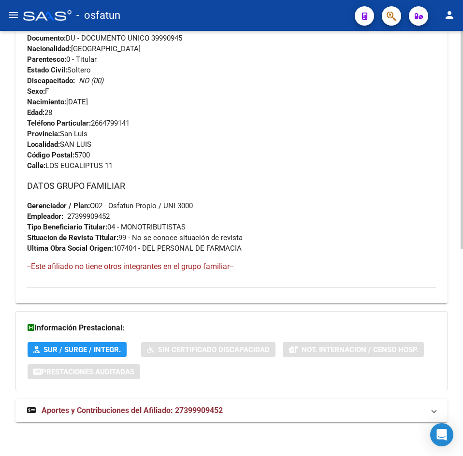
click at [176, 415] on strong "Aportes y Contribuciones del Afiliado: 27399909452" at bounding box center [125, 410] width 196 height 11
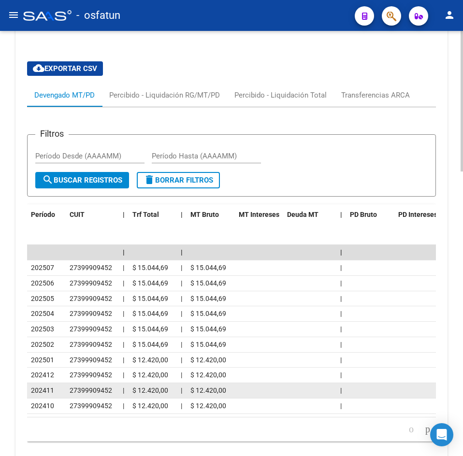
scroll to position [861, 0]
